Goal: Task Accomplishment & Management: Manage account settings

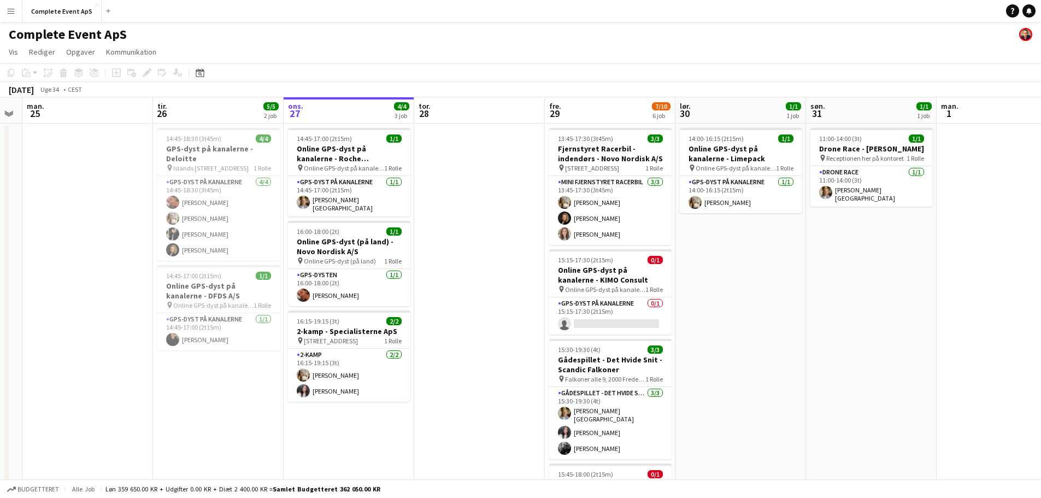
scroll to position [0, 422]
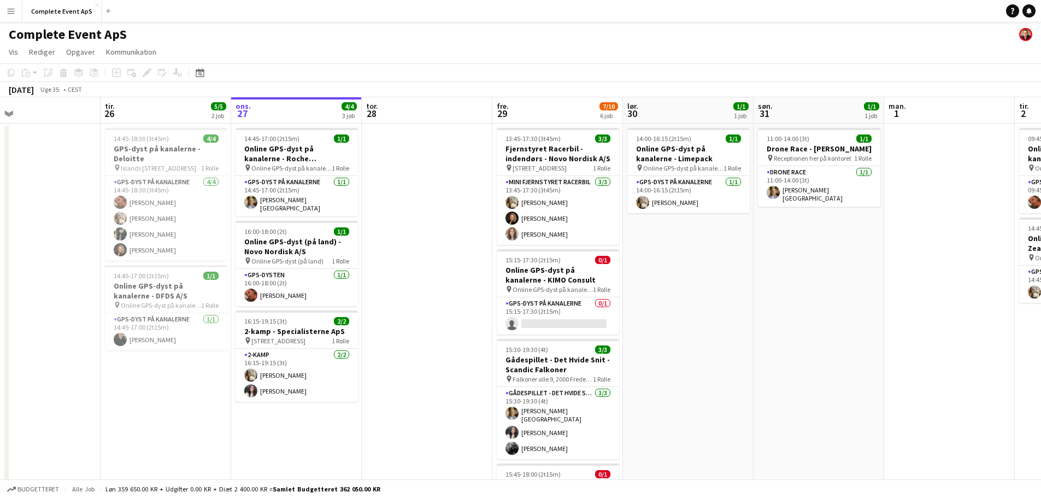
drag, startPoint x: 859, startPoint y: 340, endPoint x: 727, endPoint y: 328, distance: 131.8
click at [727, 328] on app-calendar-viewport "fre. 22 4/4 4 job lør. 23 søn. 24 man. 25 tir. 26 5/5 2 job ons. 27 4/4 3 job t…" at bounding box center [520, 424] width 1041 height 654
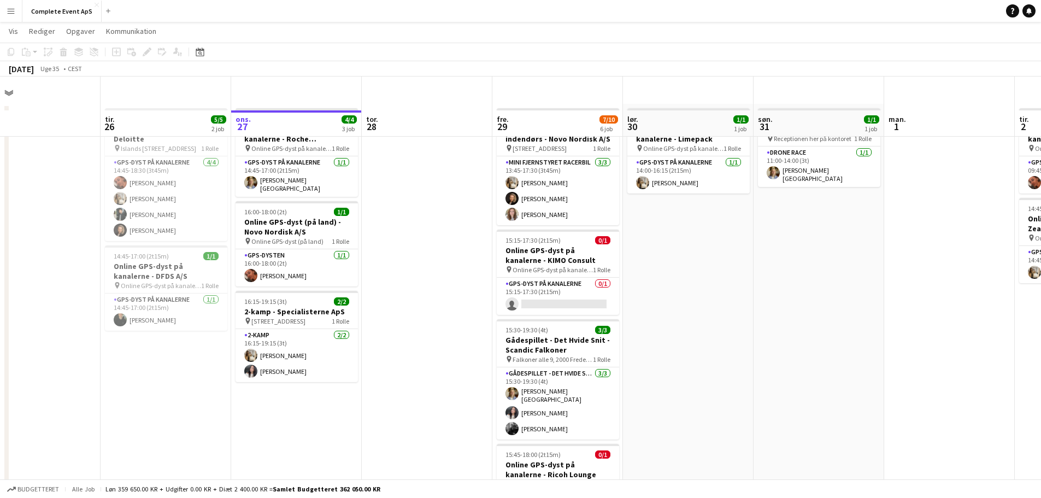
scroll to position [0, 0]
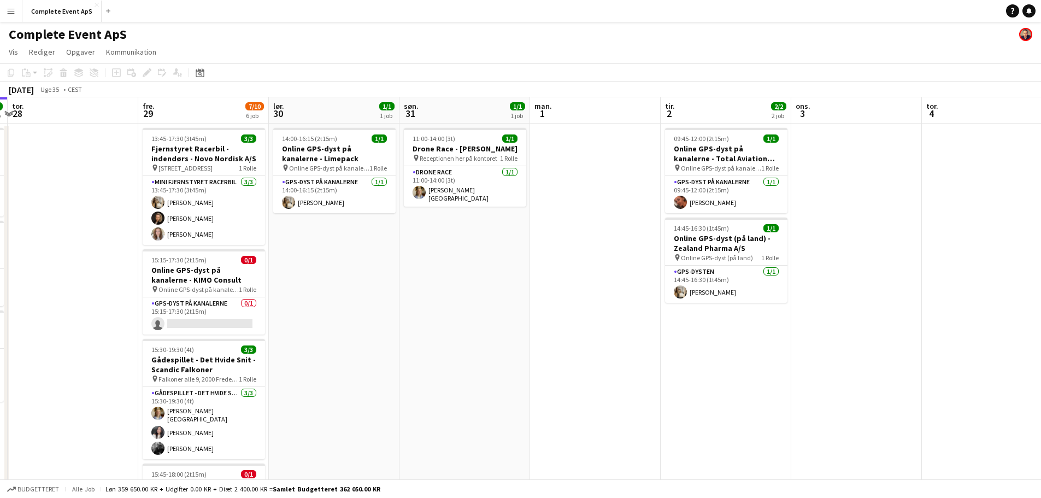
drag, startPoint x: 839, startPoint y: 327, endPoint x: 496, endPoint y: 309, distance: 343.7
click at [496, 309] on app-calendar-viewport "søn. 24 man. 25 tir. 26 5/5 2 job ons. 27 4/4 3 job tor. 28 fre. 29 7/10 6 job …" at bounding box center [520, 424] width 1041 height 654
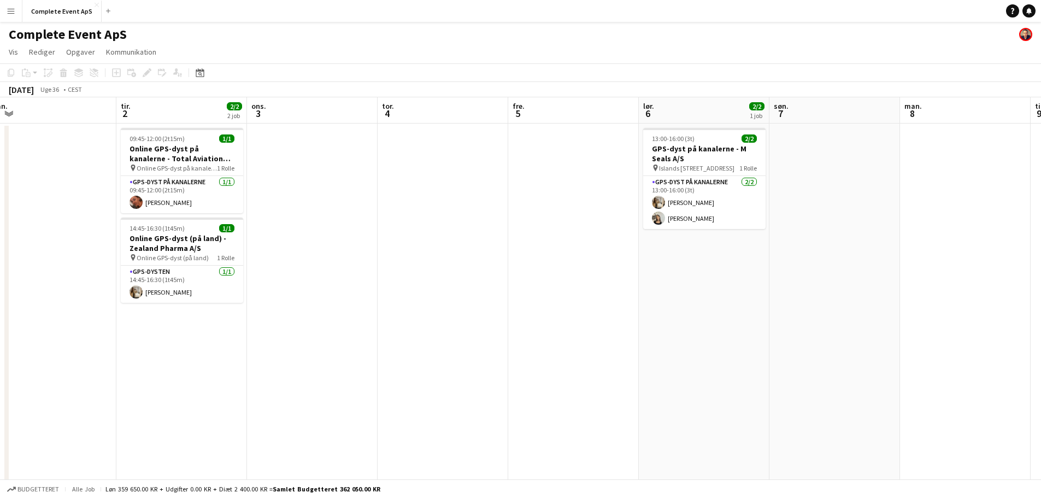
drag, startPoint x: 889, startPoint y: 362, endPoint x: 352, endPoint y: 319, distance: 538.4
click at [352, 319] on app-calendar-viewport "tor. 28 fre. 29 7/10 6 job lør. 30 1/1 1 job søn. 31 1/1 1 job man. 1 tir. 2 2/…" at bounding box center [520, 424] width 1041 height 654
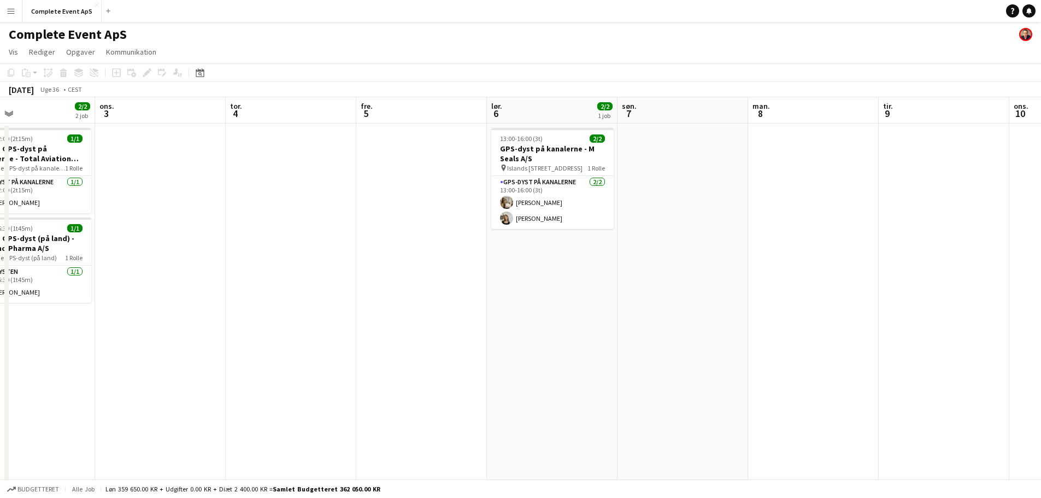
drag, startPoint x: 761, startPoint y: 351, endPoint x: 267, endPoint y: 318, distance: 495.8
click at [267, 318] on app-calendar-viewport "lør. 30 1/1 1 job søn. 31 1/1 1 job man. 1 tir. 2 2/2 2 job ons. 3 tor. 4 fre. …" at bounding box center [520, 424] width 1041 height 654
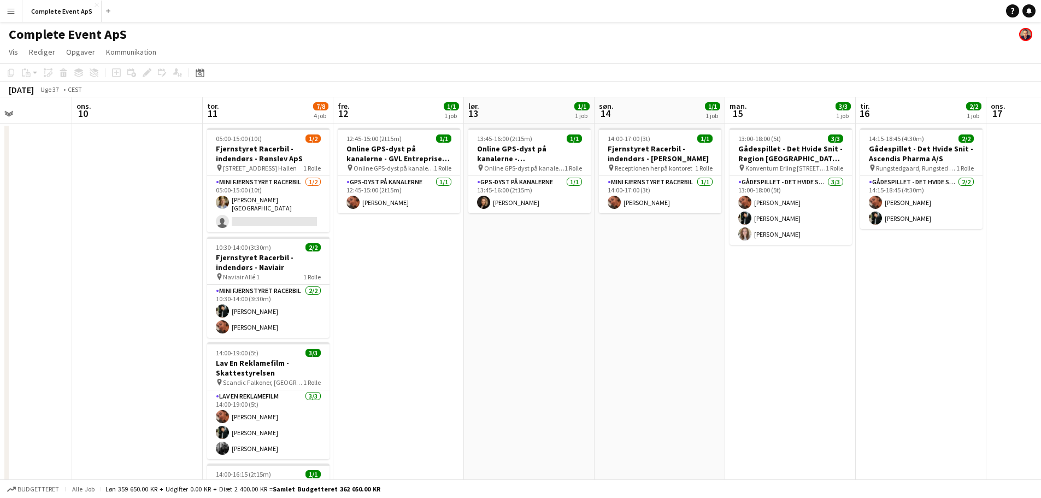
scroll to position [0, 362]
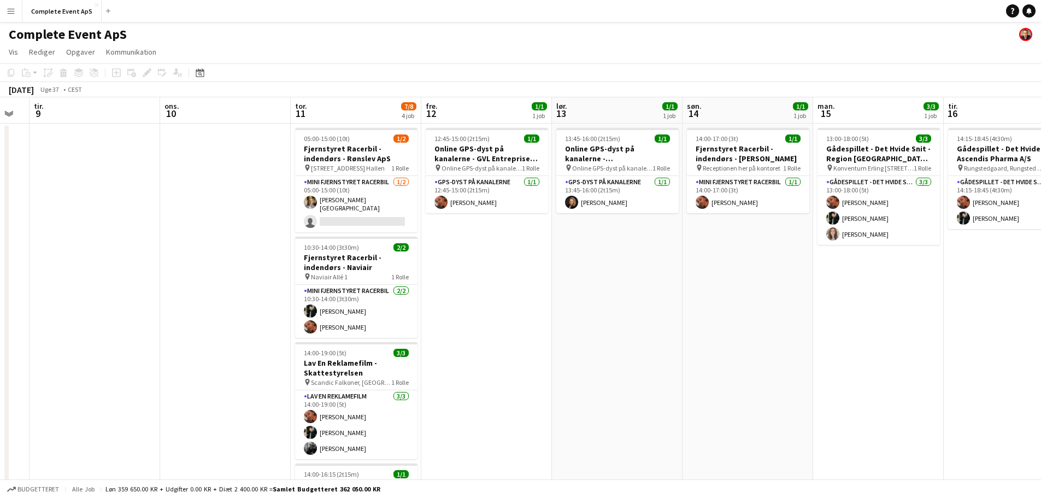
drag, startPoint x: 655, startPoint y: 349, endPoint x: 337, endPoint y: 319, distance: 319.5
click at [337, 319] on app-calendar-viewport "lør. 6 2/2 1 job søn. 7 man. 8 tir. 9 ons. 10 tor. 11 7/8 4 job fre. 12 1/1 1 j…" at bounding box center [520, 424] width 1041 height 654
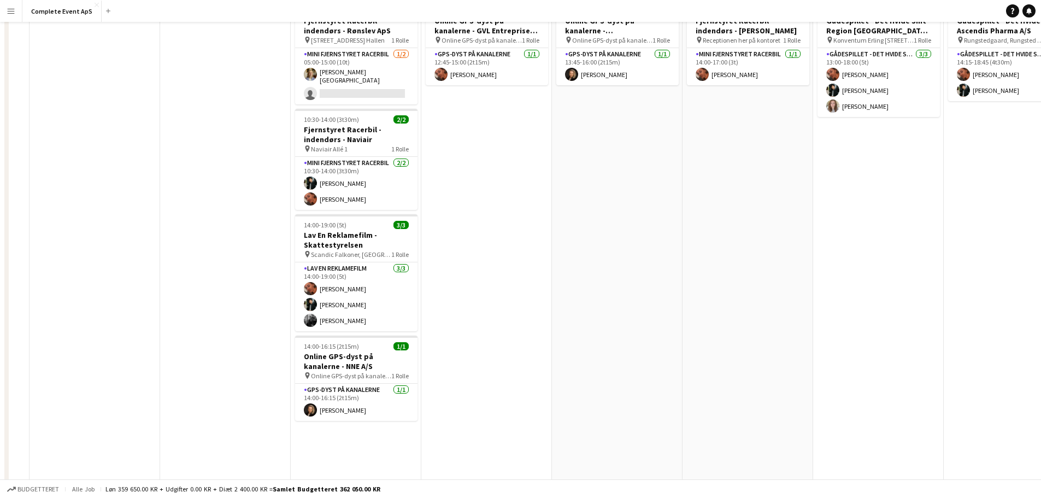
scroll to position [0, 0]
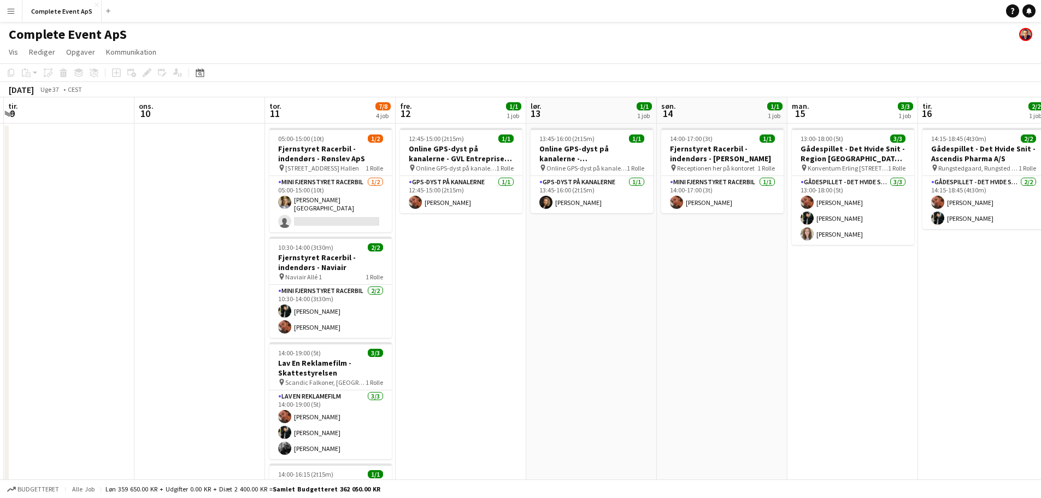
drag, startPoint x: 864, startPoint y: 371, endPoint x: 334, endPoint y: 365, distance: 529.1
click at [333, 367] on app-calendar-viewport "lør. 6 2/2 1 job søn. 7 man. 8 tir. 9 ons. 10 tor. 11 7/8 4 job fre. 12 1/1 1 j…" at bounding box center [520, 424] width 1041 height 654
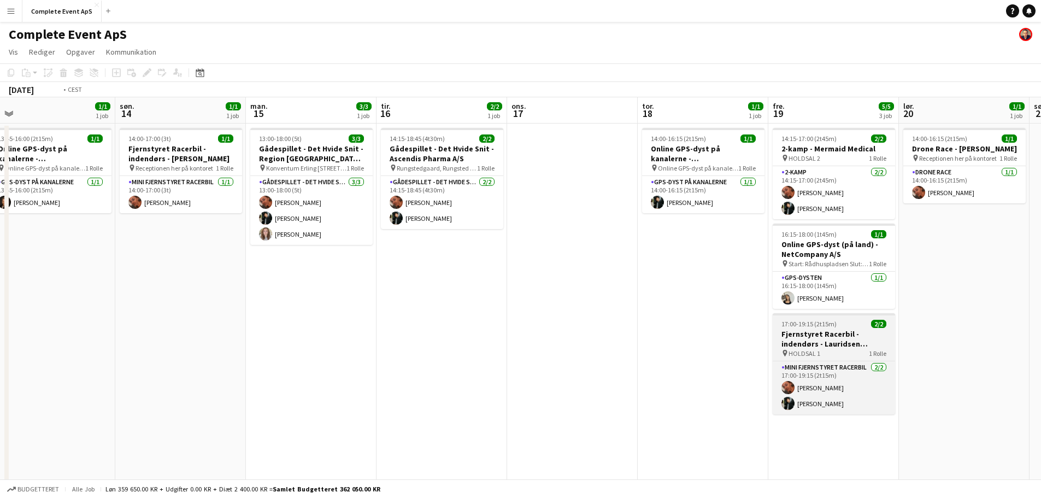
drag, startPoint x: 583, startPoint y: 362, endPoint x: 348, endPoint y: 355, distance: 235.1
click at [249, 349] on app-calendar-viewport "ons. 10 tor. 11 7/8 4 job fre. 12 1/1 1 job lør. 13 1/1 1 job søn. 14 1/1 1 job…" at bounding box center [520, 424] width 1041 height 654
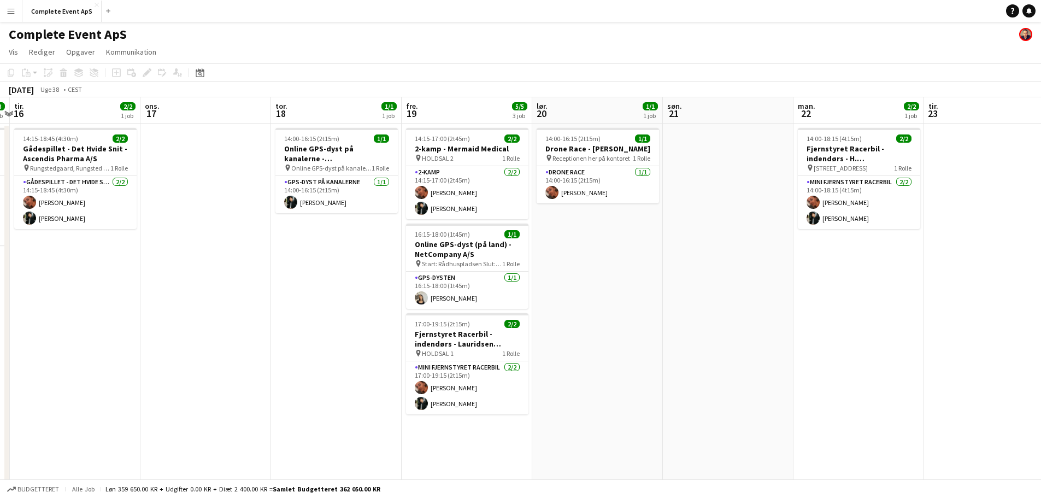
drag, startPoint x: 722, startPoint y: 366, endPoint x: 279, endPoint y: 351, distance: 444.0
click at [262, 355] on app-calendar-viewport "lør. 13 1/1 1 job søn. 14 1/1 1 job man. 15 3/3 1 job tir. 16 2/2 1 job ons. 17…" at bounding box center [520, 424] width 1041 height 654
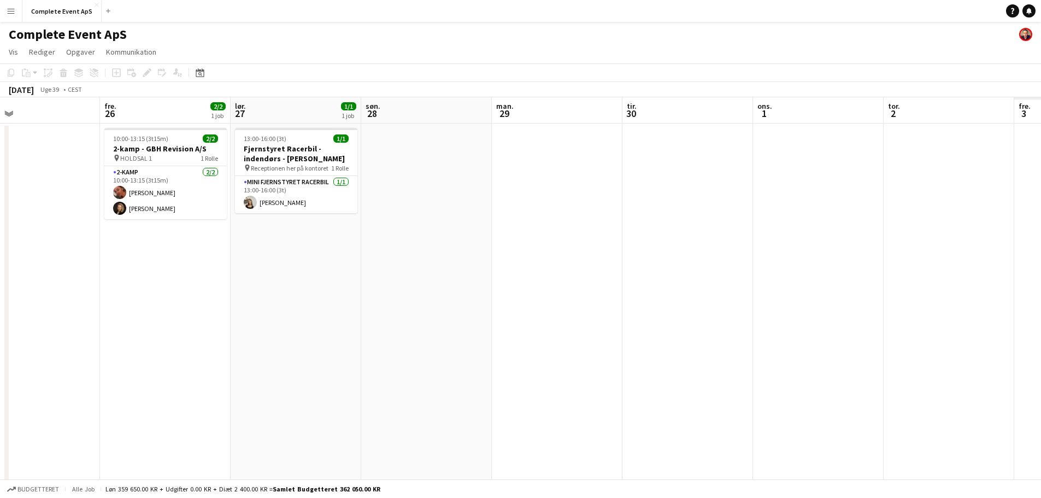
drag, startPoint x: 252, startPoint y: 338, endPoint x: 685, endPoint y: 363, distance: 433.6
click at [244, 336] on app-calendar-viewport "søn. 21 man. 22 2/2 1 job tir. 23 ons. 24 tor. 25 fre. 26 2/2 1 job lør. 27 1/1…" at bounding box center [520, 424] width 1041 height 654
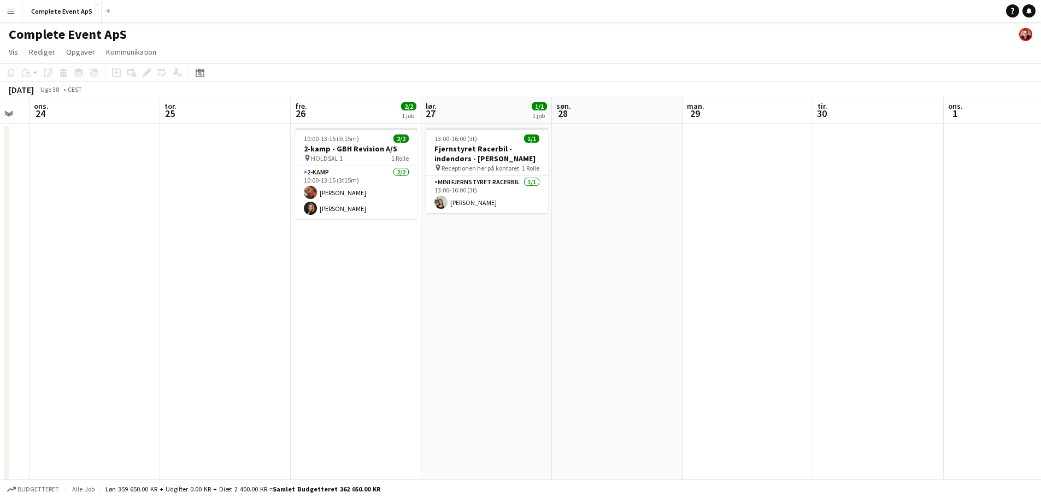
drag, startPoint x: 678, startPoint y: 356, endPoint x: 573, endPoint y: 356, distance: 104.4
click at [183, 318] on app-calendar-viewport "søn. 21 man. 22 2/2 1 job tir. 23 ons. 24 tor. 25 fre. 26 2/2 1 job lør. 27 1/1…" at bounding box center [520, 424] width 1041 height 654
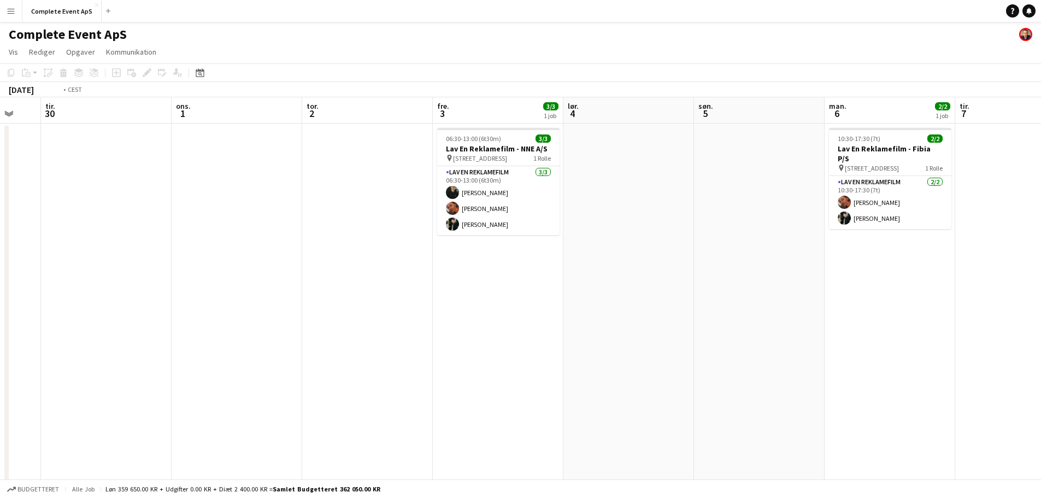
drag, startPoint x: 487, startPoint y: 336, endPoint x: 278, endPoint y: 316, distance: 209.6
click at [269, 318] on app-calendar-viewport "fre. 26 2/2 1 job lør. 27 1/1 1 job søn. 28 man. 29 tir. 30 ons. 1 tor. 2 fre. …" at bounding box center [520, 424] width 1041 height 654
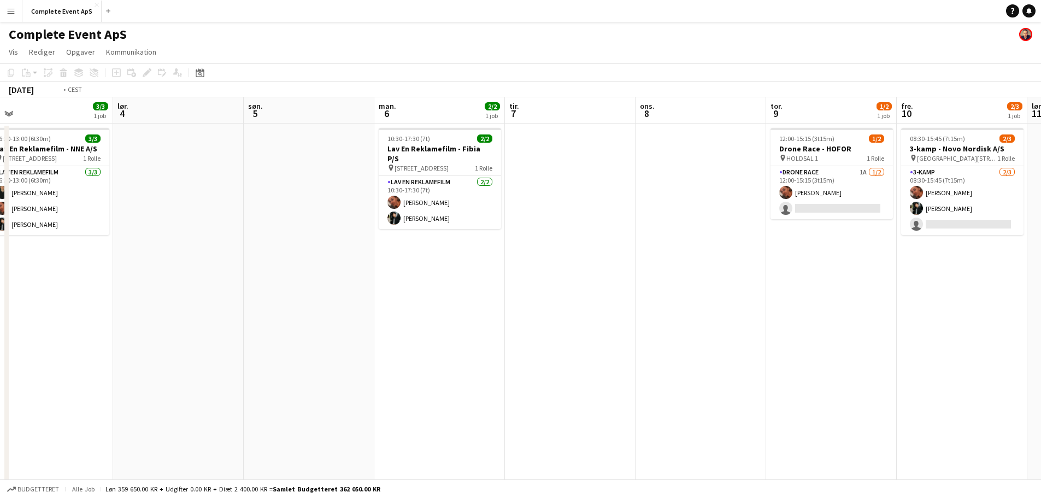
drag, startPoint x: 582, startPoint y: 348, endPoint x: 212, endPoint y: 306, distance: 372.3
click at [160, 302] on app-calendar-viewport "ons. 1 tor. 2 fre. 3 3/3 1 job lør. 4 søn. 5 man. 6 2/2 1 job tir. 7 ons. 8 tor…" at bounding box center [520, 424] width 1041 height 654
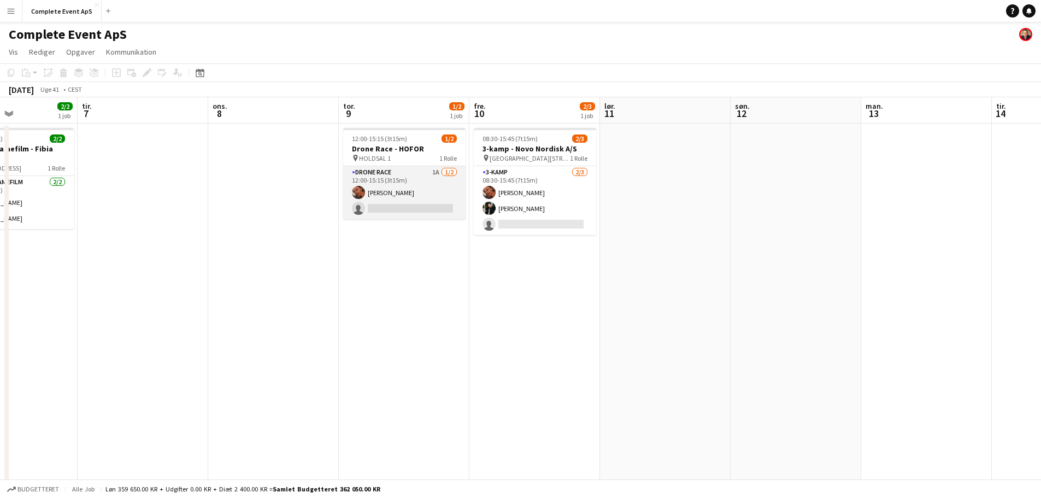
click at [414, 192] on app-card-role "Drone Race 1A [DATE] 12:00-15:15 (3t15m) [PERSON_NAME] single-neutral-actions" at bounding box center [404, 192] width 122 height 53
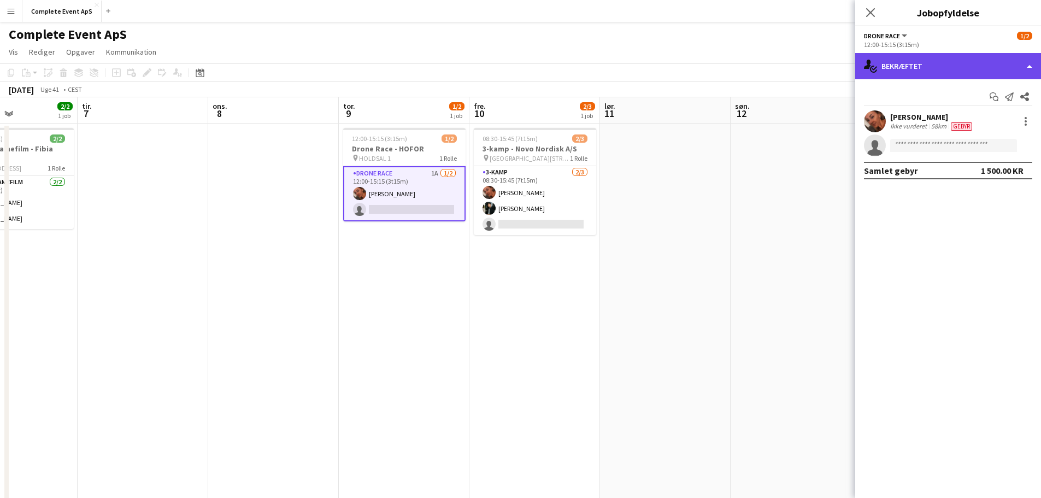
click at [920, 64] on div "single-neutral-actions-check-2 Bekræftet" at bounding box center [948, 66] width 186 height 26
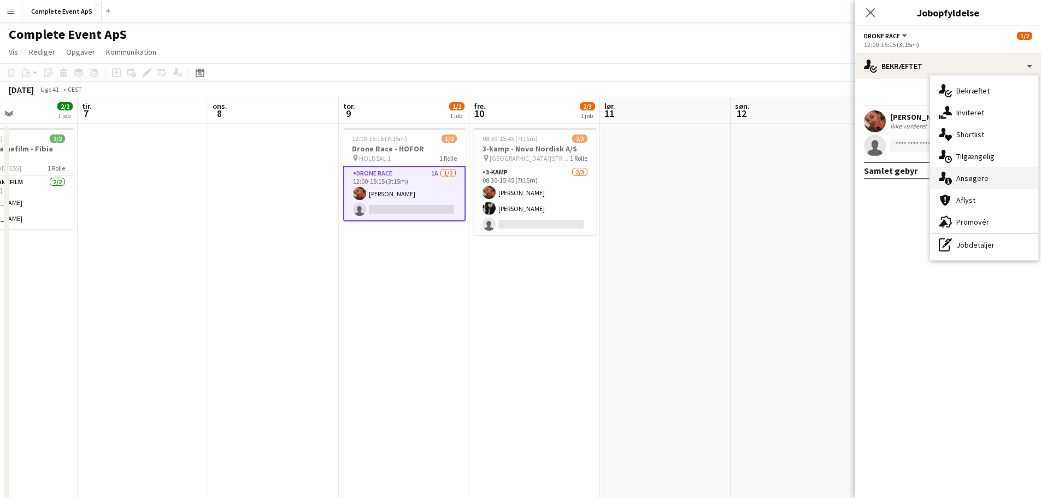
click at [973, 181] on div "single-neutral-actions-information Ansøgere" at bounding box center [984, 178] width 108 height 22
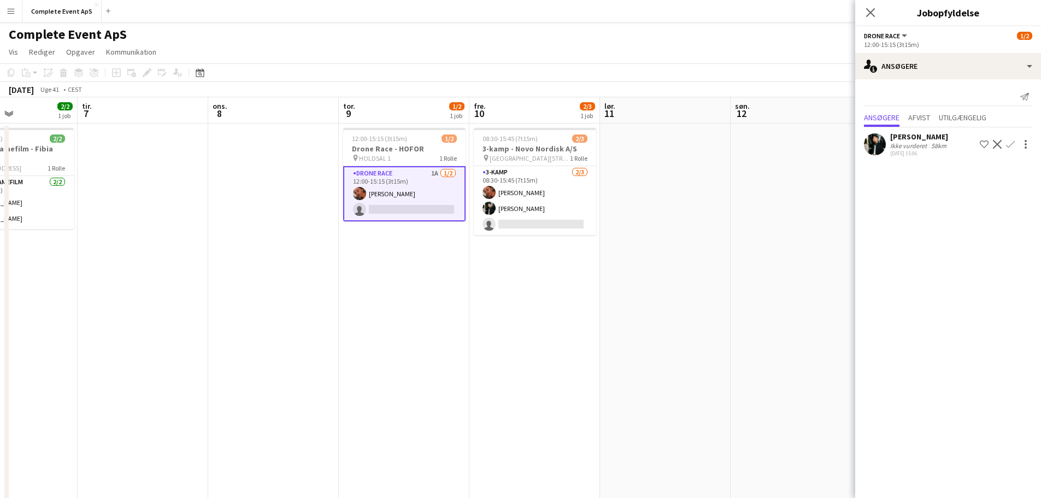
click at [1012, 143] on app-icon "Bekræft" at bounding box center [1010, 144] width 9 height 9
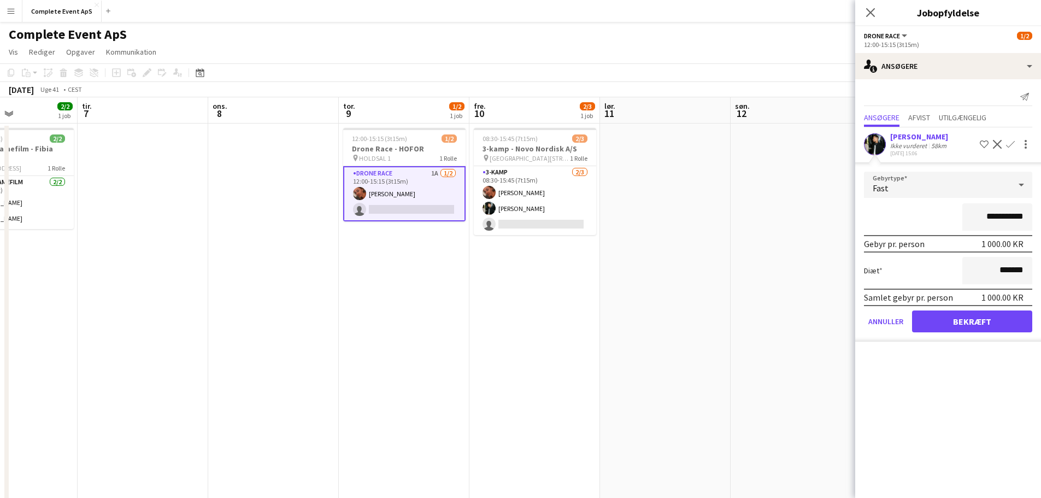
click at [655, 316] on app-date-cell at bounding box center [665, 438] width 131 height 628
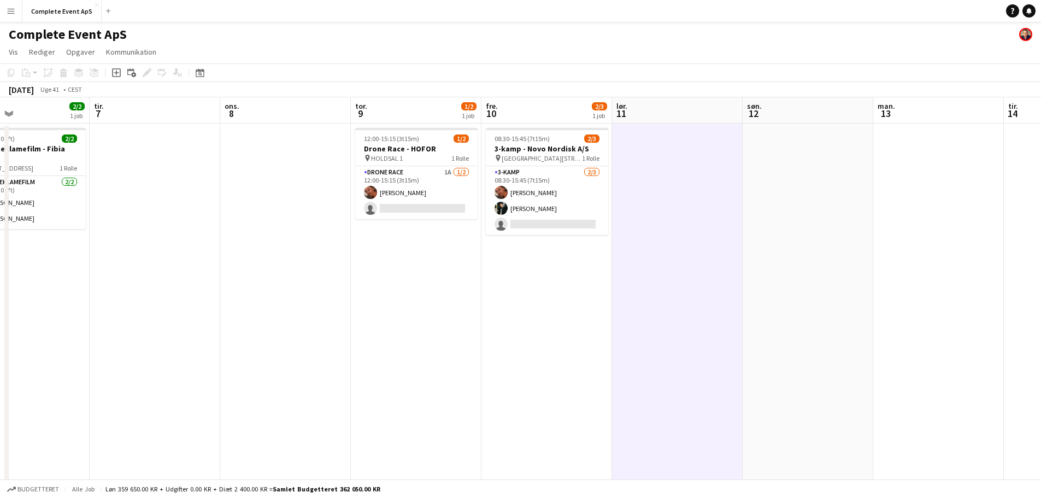
drag, startPoint x: 609, startPoint y: 232, endPoint x: 431, endPoint y: 262, distance: 180.1
click at [212, 242] on app-calendar-viewport "lør. 4 søn. 5 man. 6 2/2 1 job tir. 7 ons. 8 tor. 9 1/2 1 job fre. 10 2/3 1 job…" at bounding box center [520, 424] width 1041 height 654
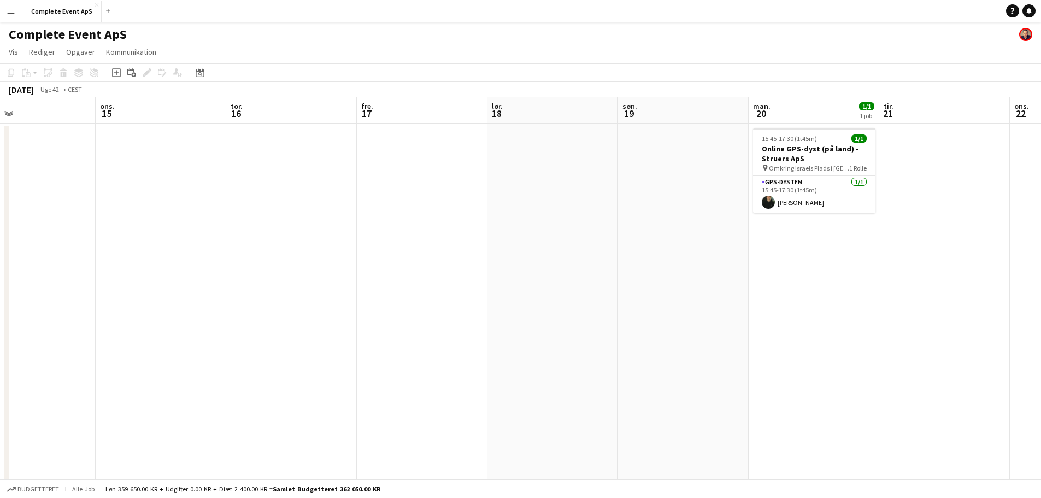
drag, startPoint x: 757, startPoint y: 293, endPoint x: 219, endPoint y: 280, distance: 538.5
click at [232, 282] on app-calendar-viewport "søn. 12 man. 13 tir. 14 ons. 15 tor. 16 fre. 17 lør. 18 søn. 19 man. 20 1/1 1 j…" at bounding box center [520, 424] width 1041 height 654
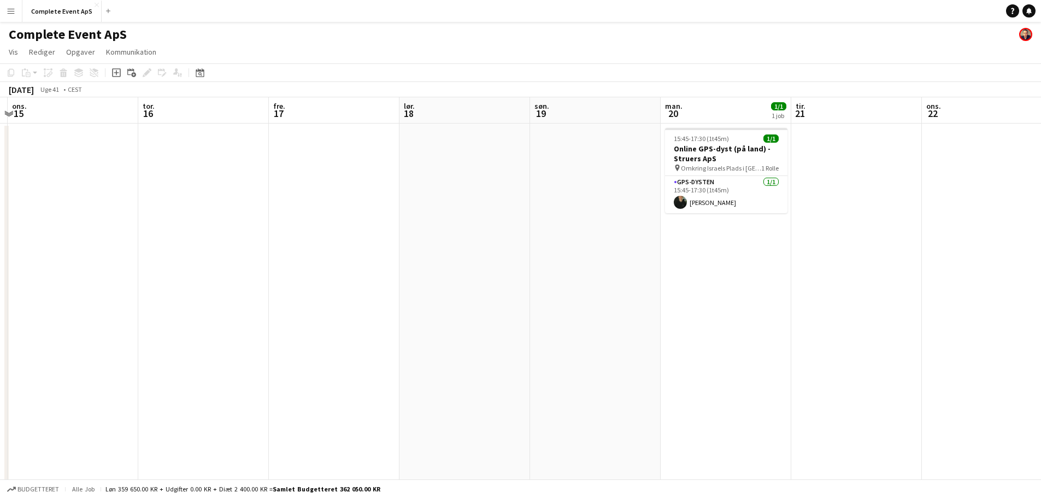
drag, startPoint x: 702, startPoint y: 313, endPoint x: 261, endPoint y: 294, distance: 441.4
click at [277, 297] on app-calendar-viewport "søn. 12 man. 13 tir. 14 ons. 15 tor. 16 fre. 17 lør. 18 søn. 19 man. 20 1/1 1 j…" at bounding box center [520, 424] width 1041 height 654
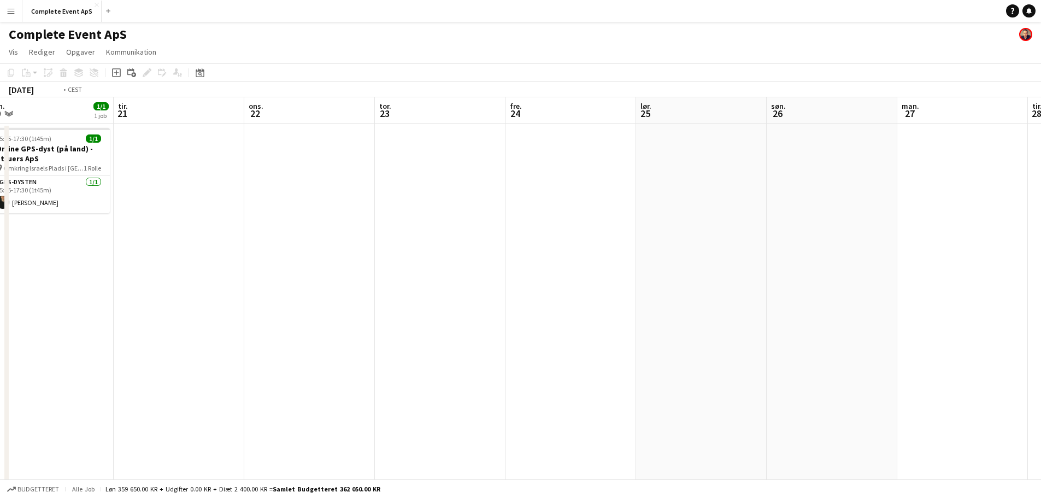
drag, startPoint x: 813, startPoint y: 331, endPoint x: 327, endPoint y: 304, distance: 487.1
click at [331, 304] on app-calendar-viewport "tor. 16 fre. 17 lør. 18 søn. 19 man. 20 1/1 1 job tir. 21 ons. 22 tor. 23 fre. …" at bounding box center [520, 424] width 1041 height 654
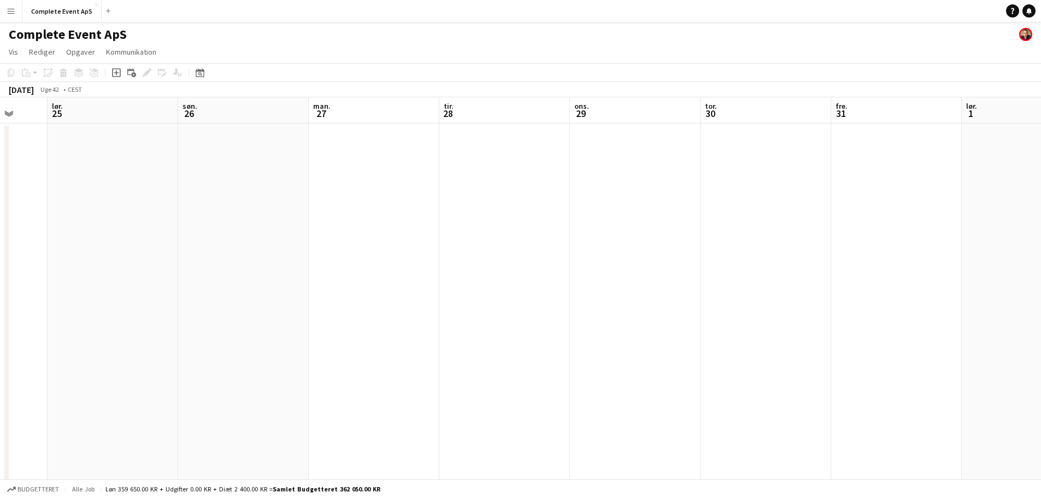
drag, startPoint x: 841, startPoint y: 351, endPoint x: 328, endPoint y: 311, distance: 514.2
click at [331, 311] on app-calendar-viewport "man. 20 1/1 1 job tir. 21 ons. 22 tor. 23 fre. 24 lør. 25 søn. 26 man. 27 tir. …" at bounding box center [520, 424] width 1041 height 654
drag, startPoint x: 814, startPoint y: 355, endPoint x: 350, endPoint y: 309, distance: 465.8
click at [355, 310] on app-calendar-viewport "fre. 24 lør. 25 søn. 26 man. 27 tir. 28 ons. 29 tor. 30 fre. 31 lør. 1 søn. 2 m…" at bounding box center [520, 424] width 1041 height 654
drag, startPoint x: 512, startPoint y: 313, endPoint x: 307, endPoint y: 281, distance: 206.9
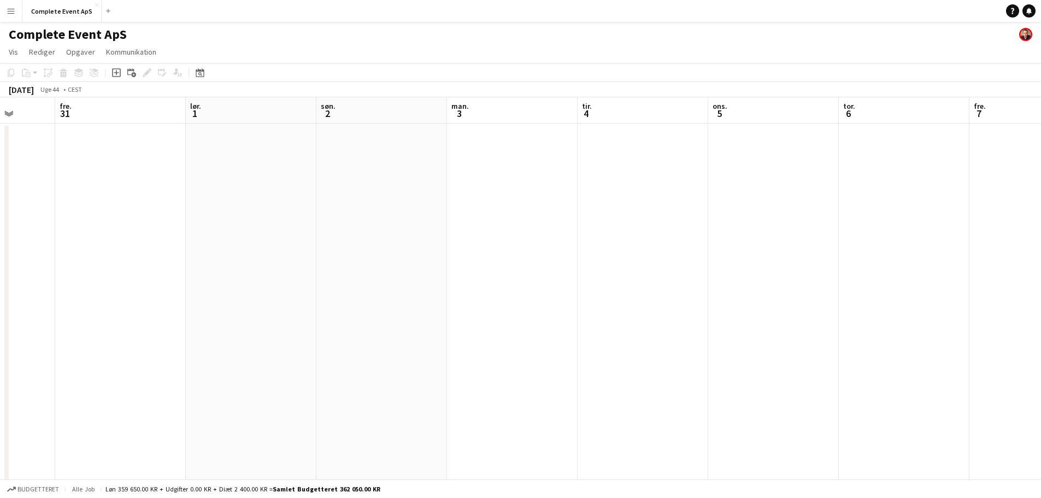
click at [355, 290] on app-calendar-viewport "tir. 28 ons. 29 tor. 30 fre. 31 lør. 1 søn. 2 man. 3 tir. 4 ons. 5 tor. 6 fre. …" at bounding box center [520, 424] width 1041 height 654
click at [62, 8] on button "Complete Event ApS Luk" at bounding box center [61, 11] width 79 height 21
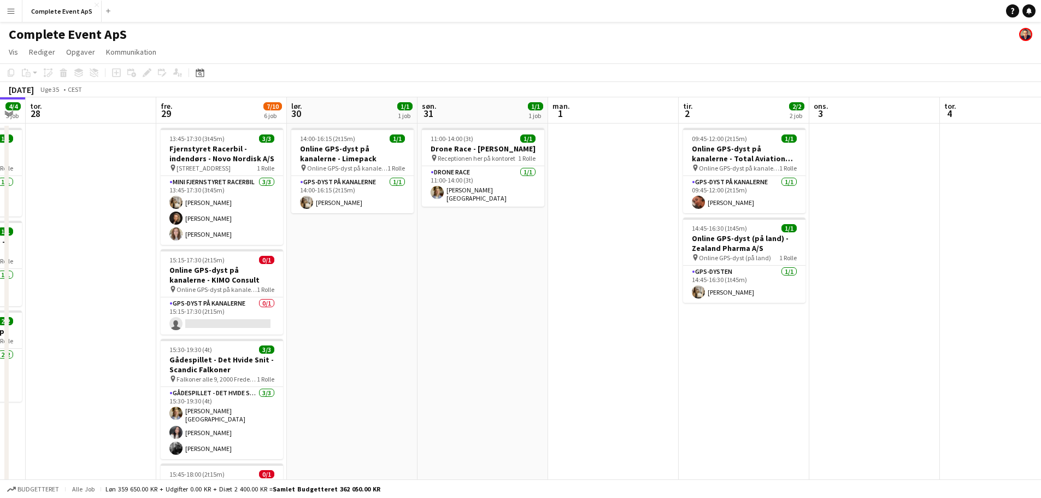
drag, startPoint x: 843, startPoint y: 289, endPoint x: 71, endPoint y: 257, distance: 772.9
click at [90, 261] on app-calendar-viewport "søn. 24 man. 25 tir. 26 5/5 2 job ons. 27 4/4 3 job tor. 28 fre. 29 7/10 6 job …" at bounding box center [520, 424] width 1041 height 654
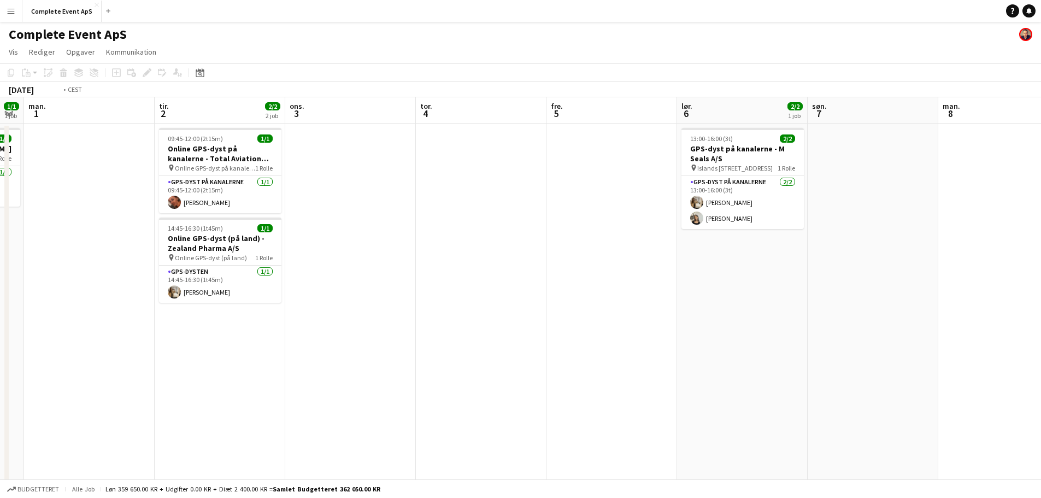
drag, startPoint x: 756, startPoint y: 303, endPoint x: 46, endPoint y: 255, distance: 711.5
click at [80, 265] on app-calendar-viewport "fre. 29 7/10 6 job lør. 30 1/1 1 job søn. 31 1/1 1 job man. 1 tir. 2 2/2 2 job …" at bounding box center [520, 424] width 1041 height 654
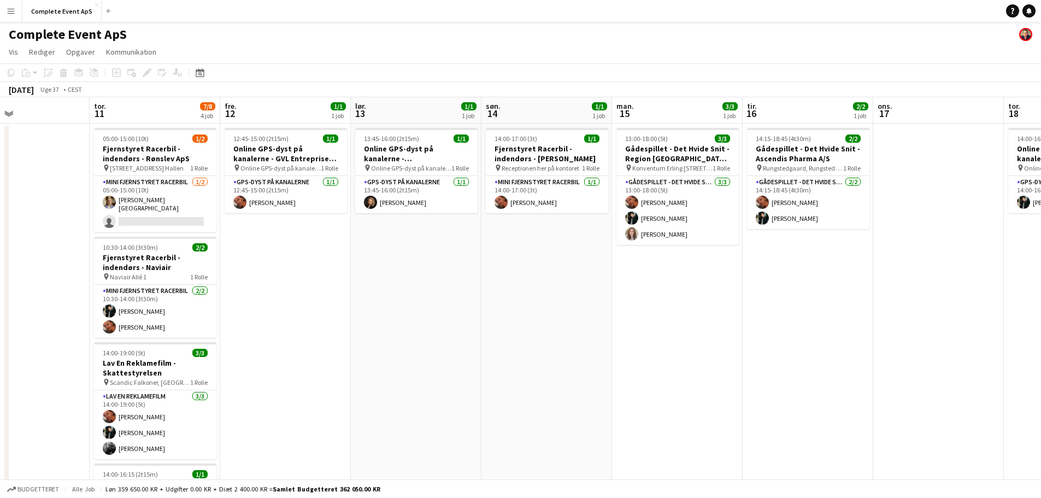
drag, startPoint x: 86, startPoint y: 266, endPoint x: 283, endPoint y: 277, distance: 197.0
click at [43, 260] on app-calendar-viewport "man. 8 tir. 9 ons. 10 tor. 11 7/8 4 job fre. 12 1/1 1 job lør. 13 1/1 1 job søn…" at bounding box center [520, 424] width 1041 height 654
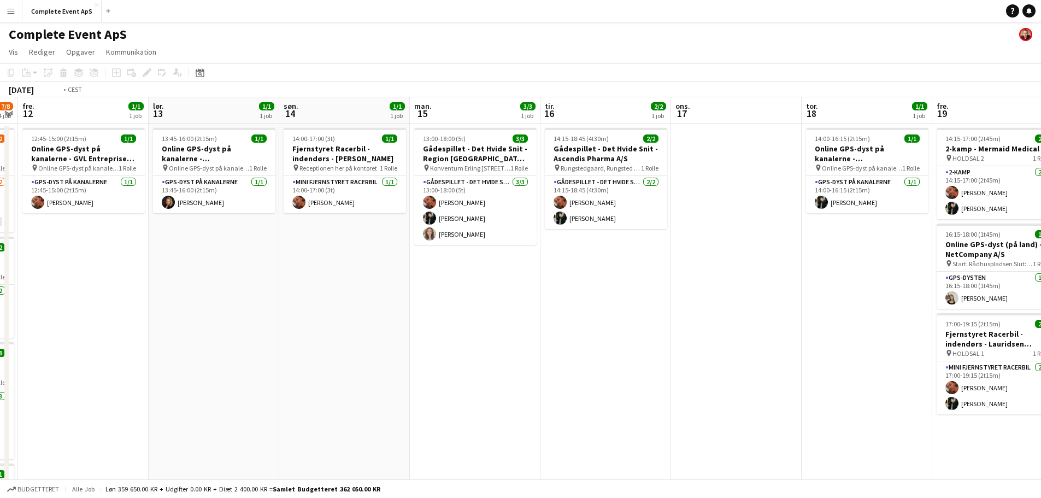
drag, startPoint x: 149, startPoint y: 275, endPoint x: 6, endPoint y: 261, distance: 143.4
click at [47, 266] on app-calendar-viewport "tir. 9 ons. 10 tor. 11 7/8 4 job fre. 12 1/1 1 job lør. 13 1/1 1 job søn. 14 1/…" at bounding box center [520, 424] width 1041 height 654
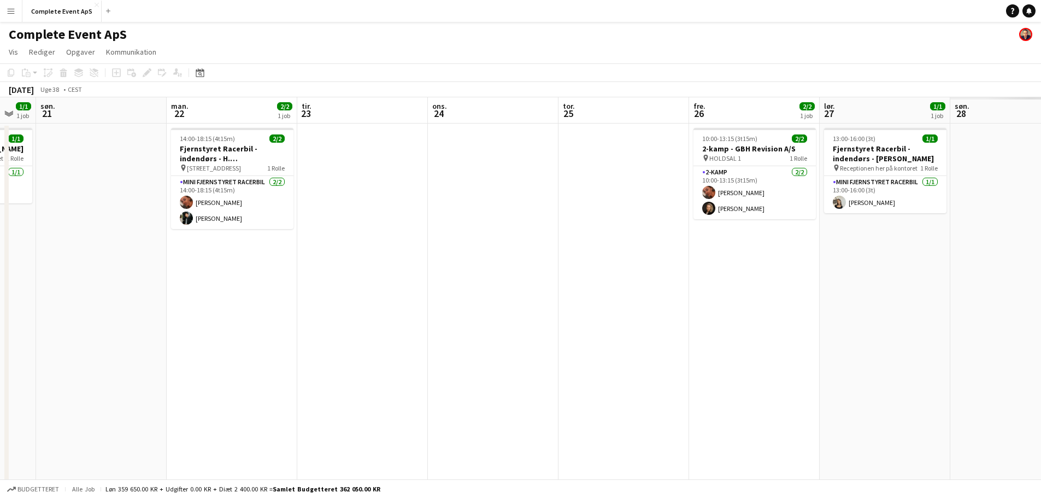
drag, startPoint x: 457, startPoint y: 290, endPoint x: 117, endPoint y: 256, distance: 342.2
click at [85, 261] on app-calendar-viewport "ons. 17 tor. 18 1/1 1 job fre. 19 5/5 3 job lør. 20 1/1 1 job søn. 21 man. 22 2…" at bounding box center [520, 424] width 1041 height 654
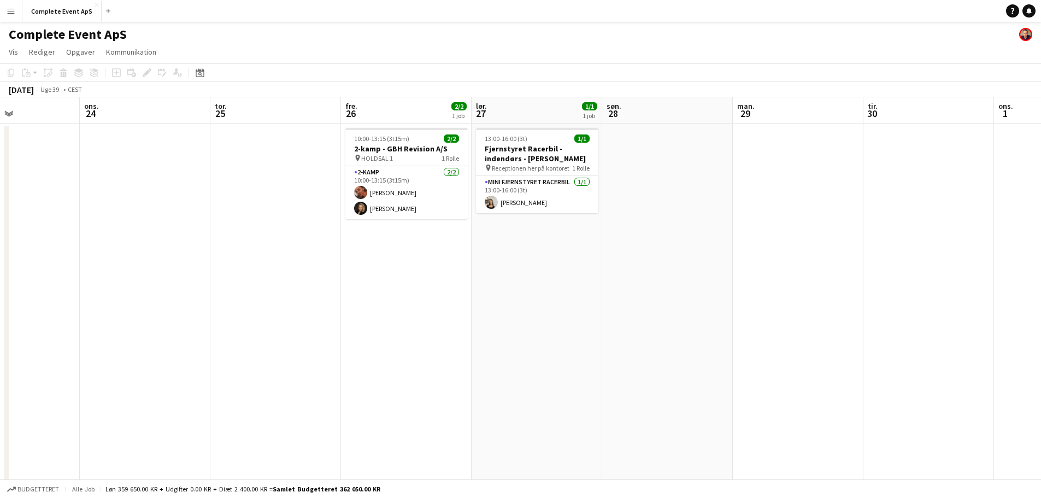
drag, startPoint x: 568, startPoint y: 280, endPoint x: 65, endPoint y: 243, distance: 504.1
click at [46, 245] on app-calendar-viewport "lør. 20 1/1 1 job søn. 21 man. 22 2/2 1 job tir. 23 ons. 24 tor. 25 fre. 26 2/2…" at bounding box center [520, 424] width 1041 height 654
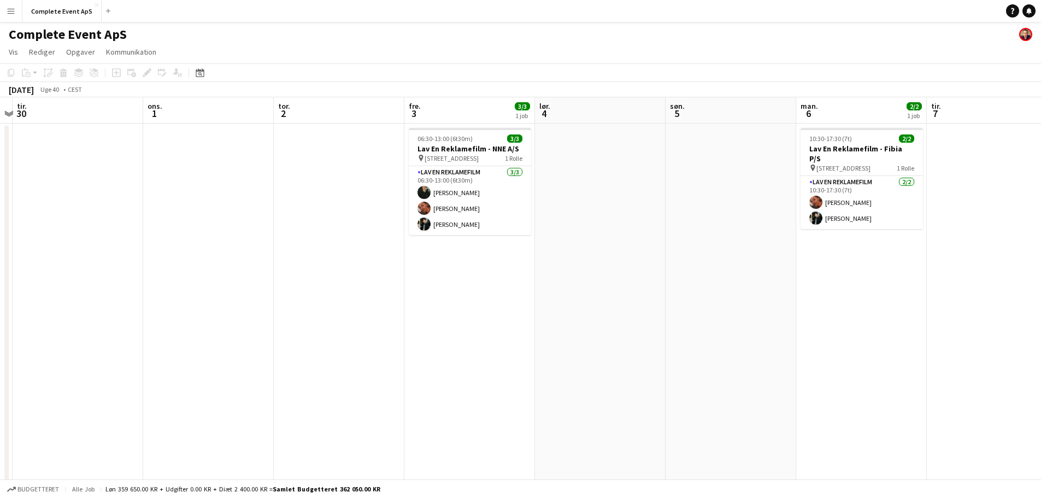
drag, startPoint x: 330, startPoint y: 259, endPoint x: 140, endPoint y: 239, distance: 191.1
click at [85, 237] on app-calendar-viewport "lør. 27 1/1 1 job søn. 28 man. 29 tir. 30 ons. 1 tor. 2 fre. 3 3/3 1 job lør. 4…" at bounding box center [520, 424] width 1041 height 654
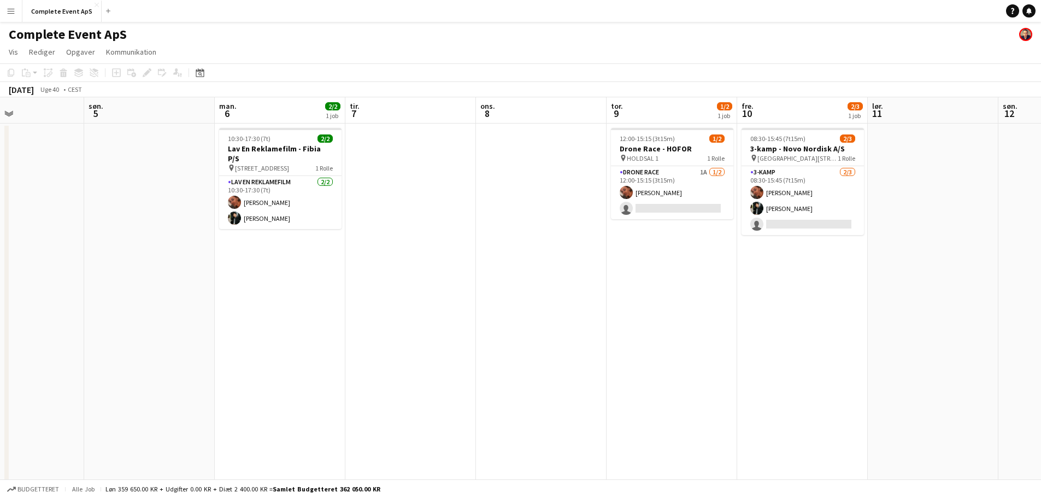
drag, startPoint x: 626, startPoint y: 294, endPoint x: 207, endPoint y: 256, distance: 420.4
click at [207, 256] on app-calendar-viewport "ons. 1 tor. 2 fre. 3 3/3 1 job lør. 4 søn. 5 man. 6 2/2 1 job tir. 7 ons. 8 tor…" at bounding box center [520, 424] width 1041 height 654
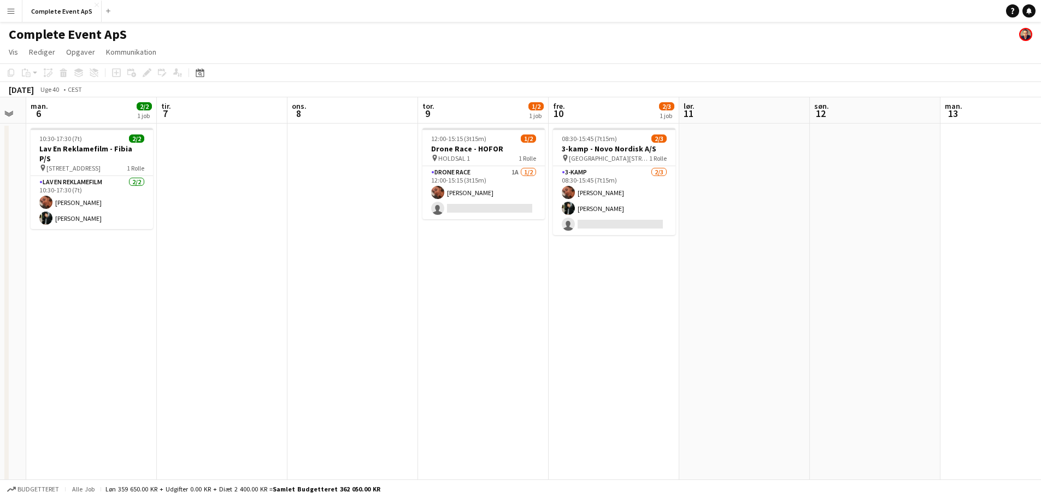
drag, startPoint x: 597, startPoint y: 279, endPoint x: 521, endPoint y: 273, distance: 75.7
click at [521, 273] on app-calendar-viewport "fre. 3 3/3 1 job lør. 4 søn. 5 man. 6 2/2 1 job tir. 7 ons. 8 tor. 9 1/2 1 job …" at bounding box center [520, 424] width 1041 height 654
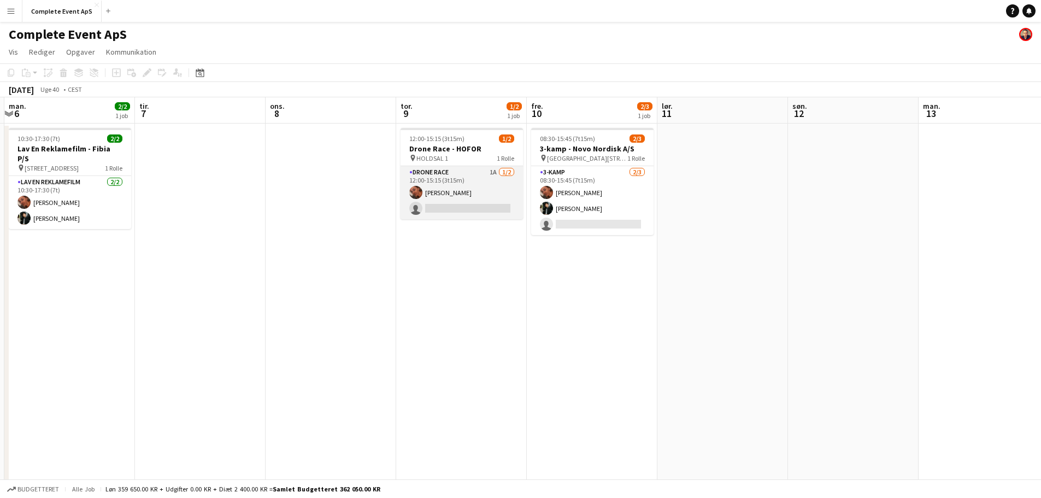
click at [472, 188] on app-card-role "Drone Race 1A [DATE] 12:00-15:15 (3t15m) [PERSON_NAME] single-neutral-actions" at bounding box center [462, 192] width 122 height 53
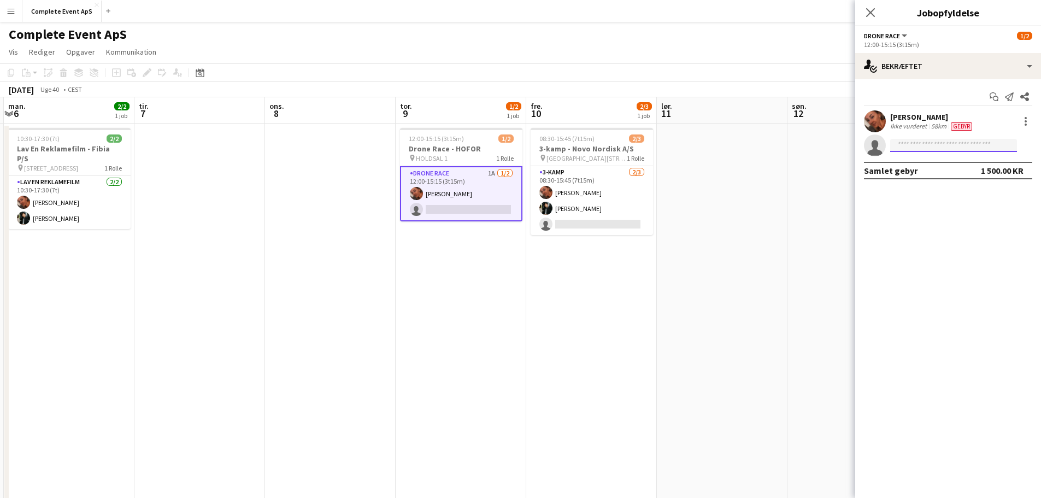
click at [926, 146] on input at bounding box center [953, 145] width 127 height 13
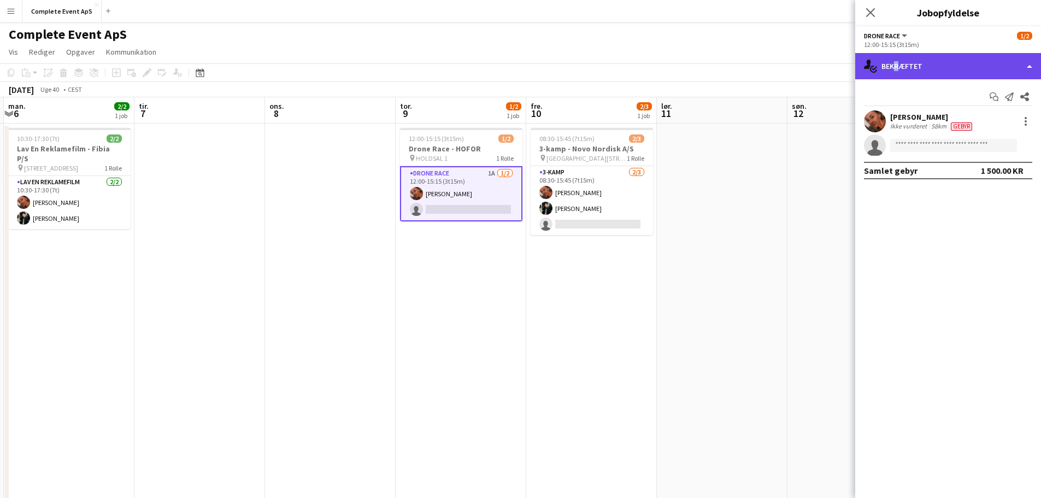
click at [893, 62] on div "single-neutral-actions-check-2 Bekræftet" at bounding box center [948, 66] width 186 height 26
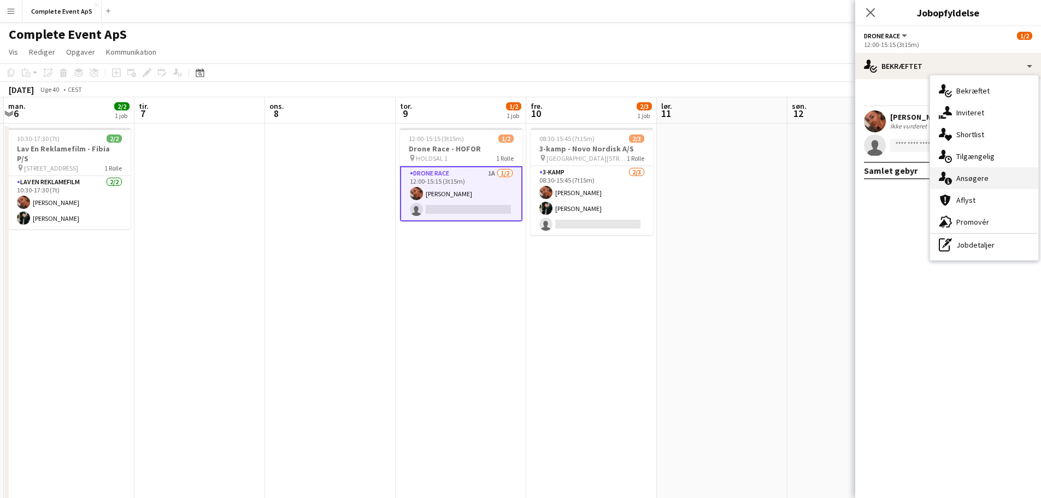
click at [988, 177] on div "single-neutral-actions-information Ansøgere" at bounding box center [984, 178] width 108 height 22
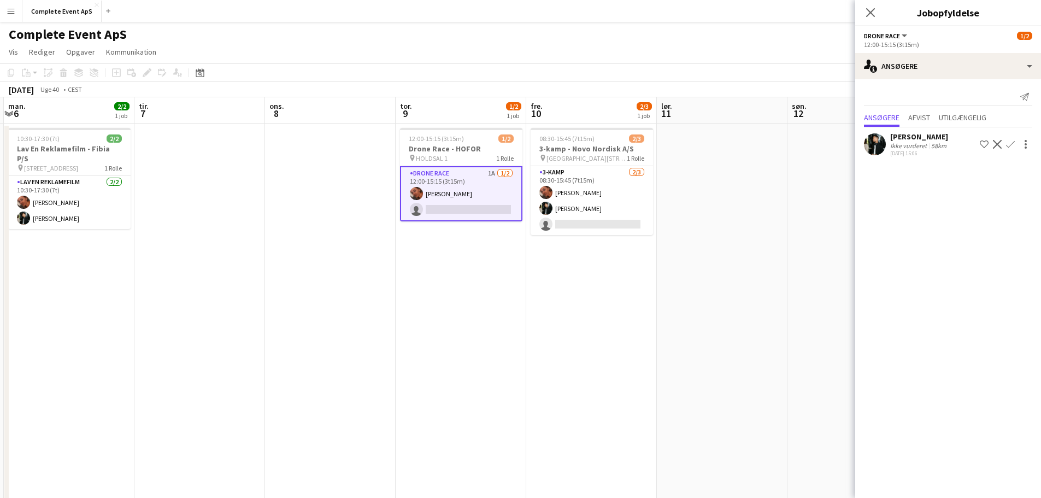
click at [1012, 144] on app-icon "Bekræft" at bounding box center [1010, 144] width 9 height 9
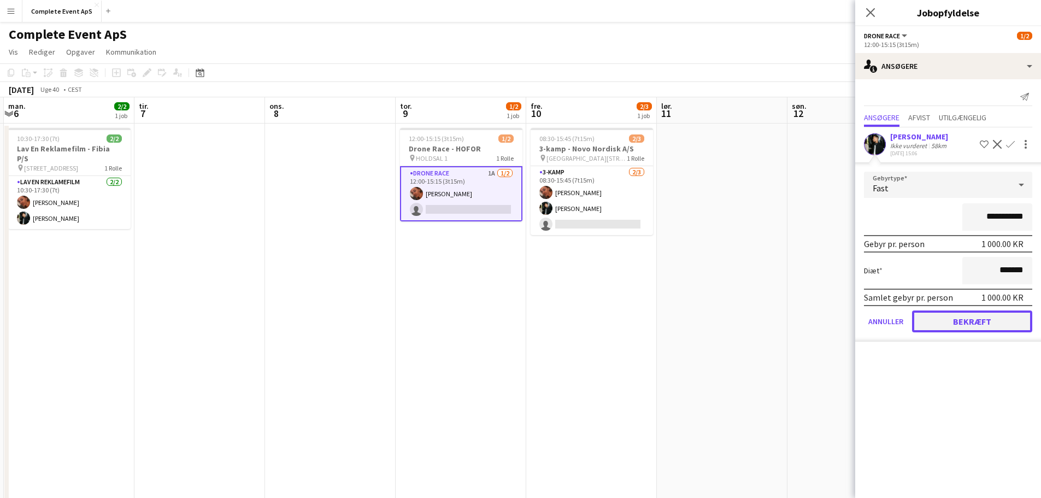
click at [980, 316] on button "Bekræft" at bounding box center [972, 321] width 120 height 22
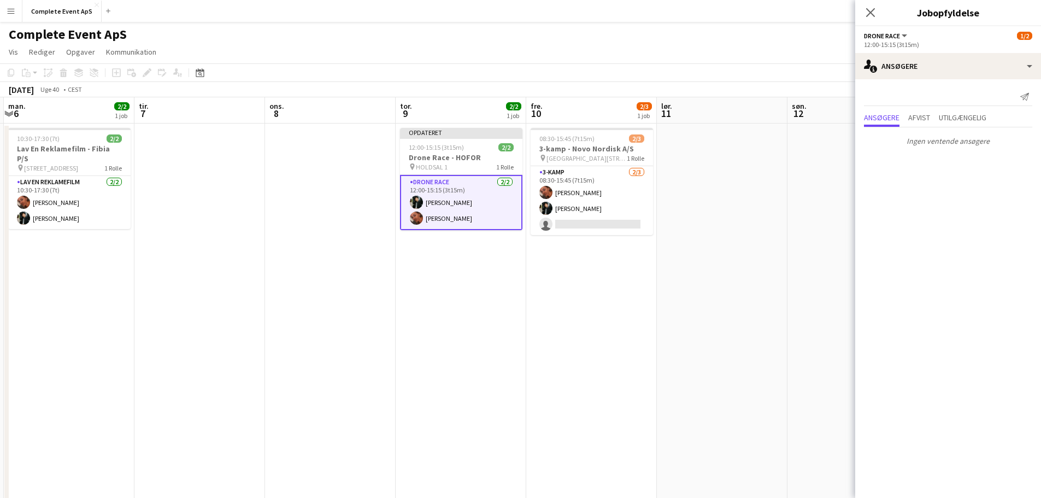
click at [818, 274] on app-date-cell at bounding box center [853, 438] width 131 height 628
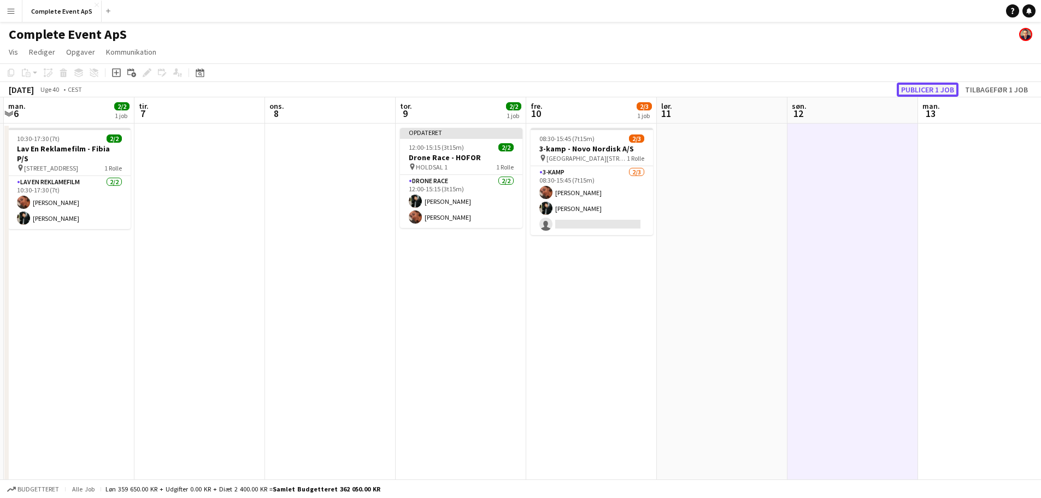
click at [937, 91] on button "Publicer 1 job" at bounding box center [928, 90] width 62 height 14
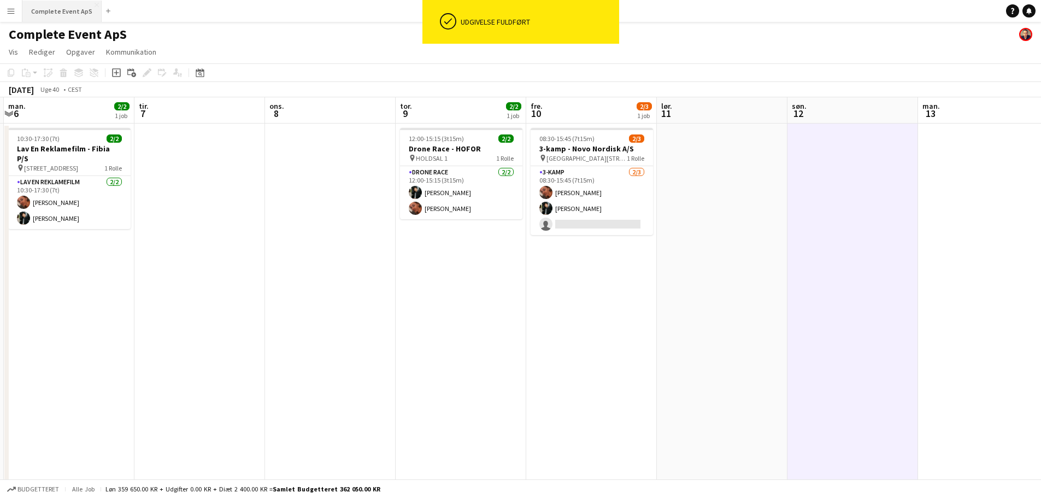
click at [60, 5] on button "Complete Event ApS Luk" at bounding box center [61, 11] width 79 height 21
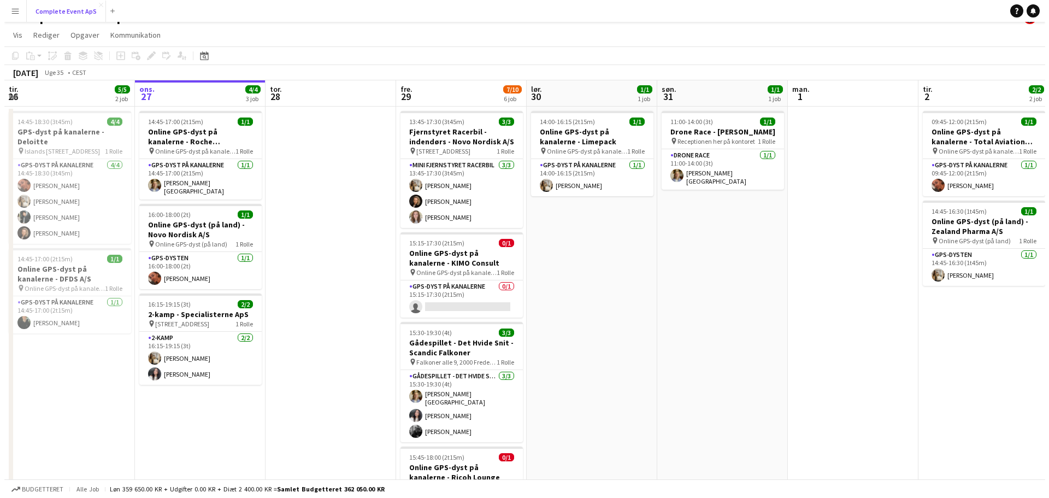
scroll to position [0, 0]
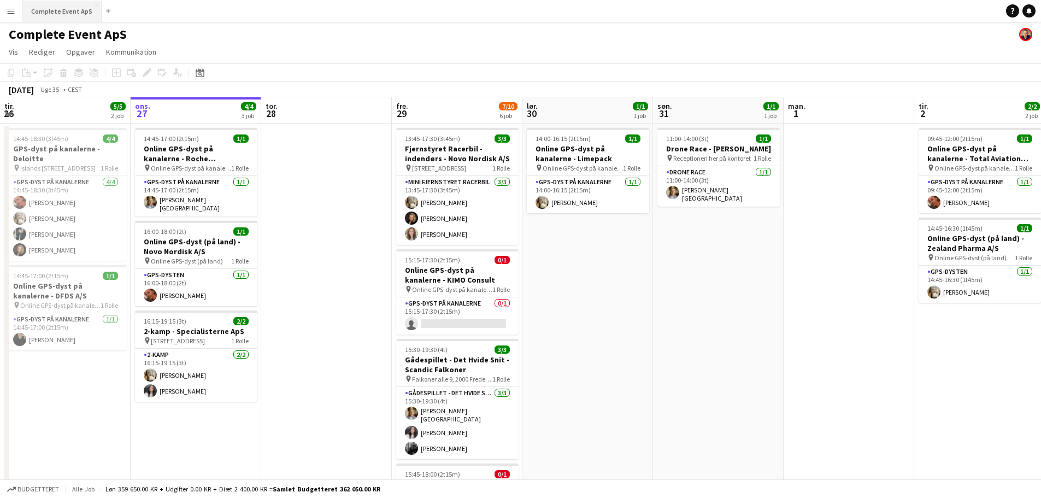
click at [57, 10] on button "Complete Event ApS Luk" at bounding box center [61, 11] width 79 height 21
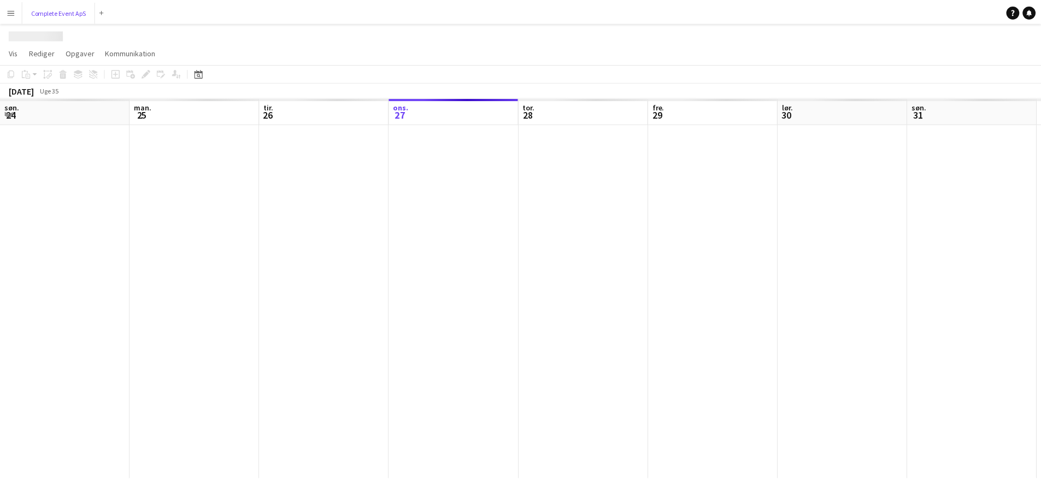
scroll to position [0, 261]
